Goal: Task Accomplishment & Management: Manage account settings

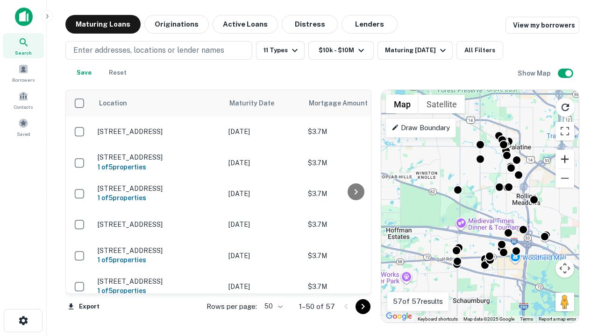
click at [565, 159] on button "Zoom in" at bounding box center [564, 159] width 19 height 19
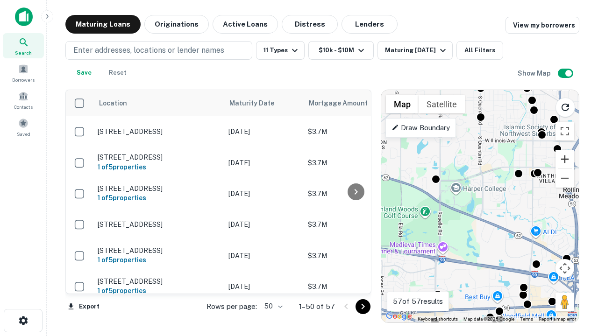
click at [565, 159] on button "Zoom in" at bounding box center [564, 159] width 19 height 19
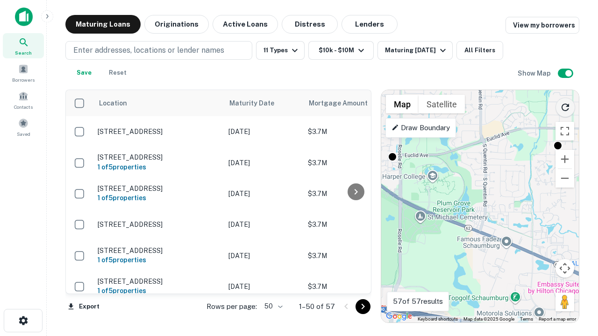
click at [565, 106] on icon "Reload search area" at bounding box center [565, 107] width 11 height 11
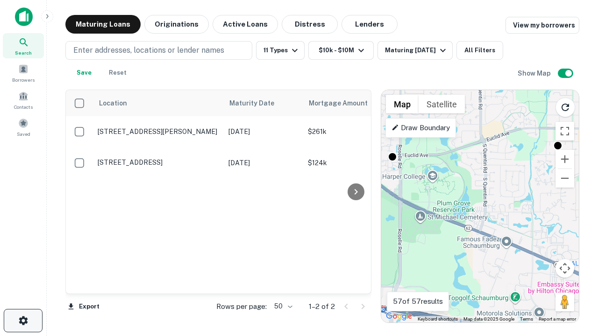
click at [23, 321] on icon "button" at bounding box center [23, 320] width 11 height 11
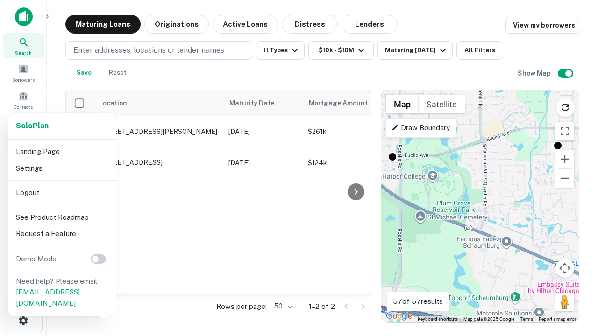
click at [62, 192] on li "Logout" at bounding box center [62, 192] width 100 height 17
